Goal: Find contact information: Find contact information

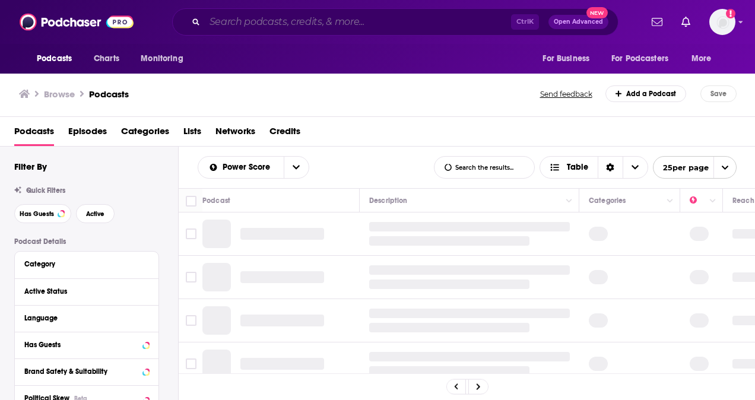
click at [340, 26] on input "Search podcasts, credits, & more..." at bounding box center [358, 21] width 306 height 19
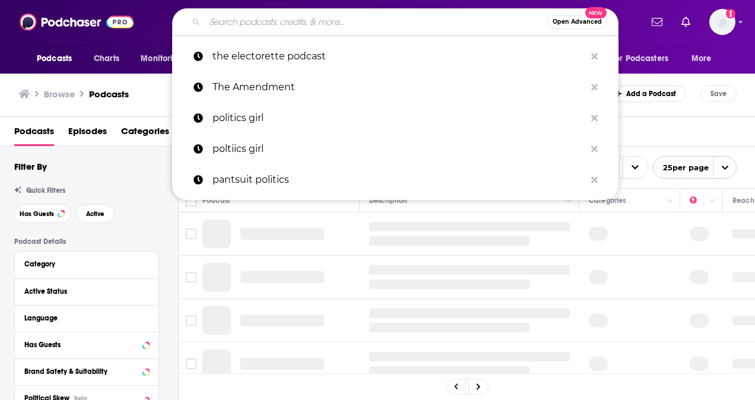
paste input "Pantsuit Politics"
type input "Pantsuit Politics"
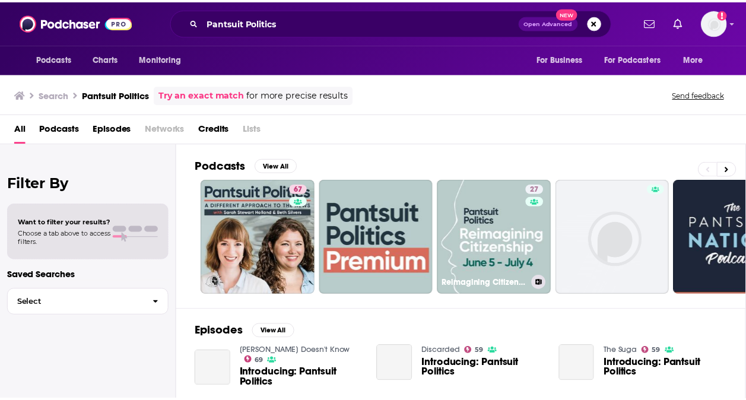
scroll to position [24, 0]
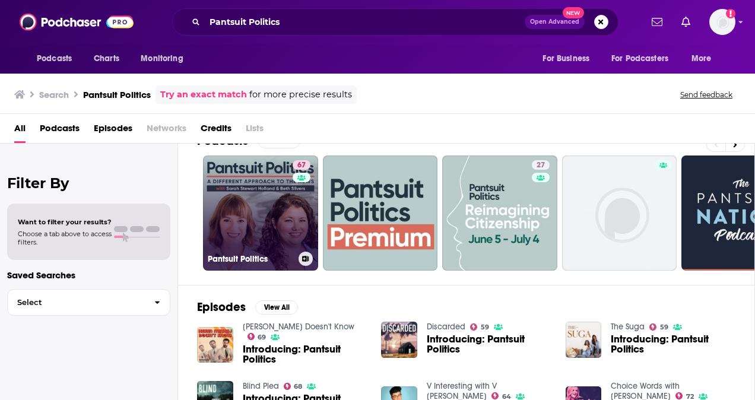
click at [288, 212] on link "67 Pantsuit Politics" at bounding box center [260, 212] width 115 height 115
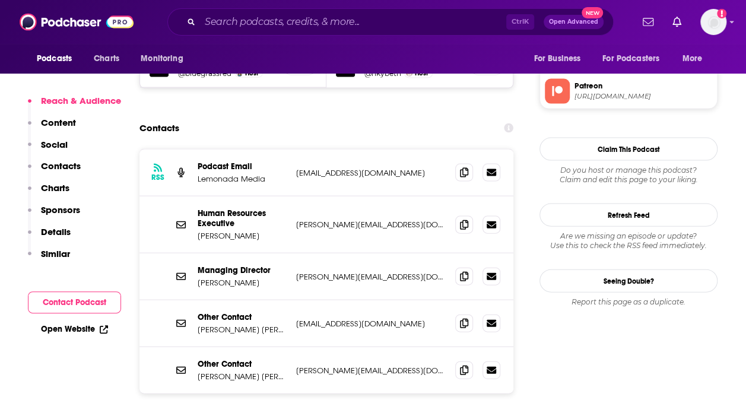
scroll to position [1177, 0]
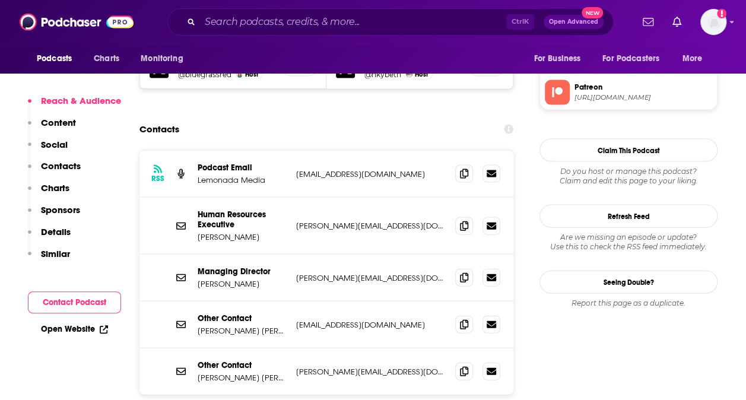
drag, startPoint x: 241, startPoint y: 184, endPoint x: 197, endPoint y: 169, distance: 46.3
drag, startPoint x: 197, startPoint y: 169, endPoint x: 258, endPoint y: 179, distance: 61.9
click at [258, 198] on div "Human Resources Executive [PERSON_NAME] [PERSON_NAME][EMAIL_ADDRESS][DOMAIN_NAM…" at bounding box center [326, 226] width 374 height 57
copy p "Human Resources Executive"
click at [466, 272] on icon at bounding box center [464, 276] width 8 height 9
